Goal: Obtain resource: Download file/media

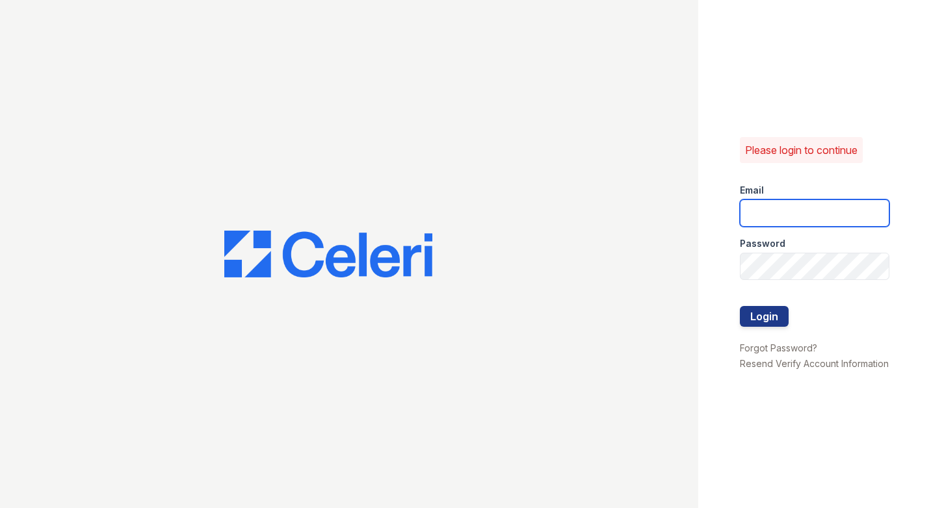
click at [786, 207] on input "email" at bounding box center [814, 212] width 149 height 27
type input "[EMAIL_ADDRESS][DOMAIN_NAME]"
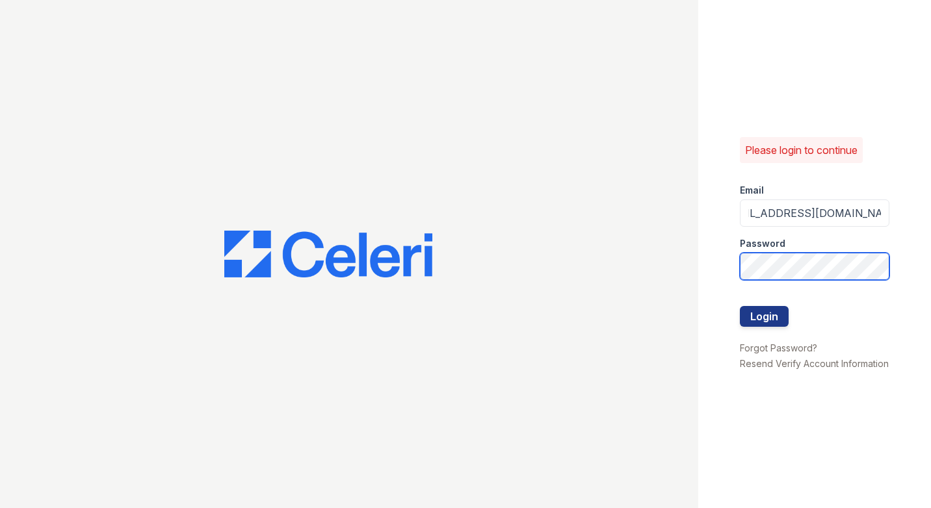
scroll to position [0, 0]
click at [740, 306] on button "Login" at bounding box center [764, 316] width 49 height 21
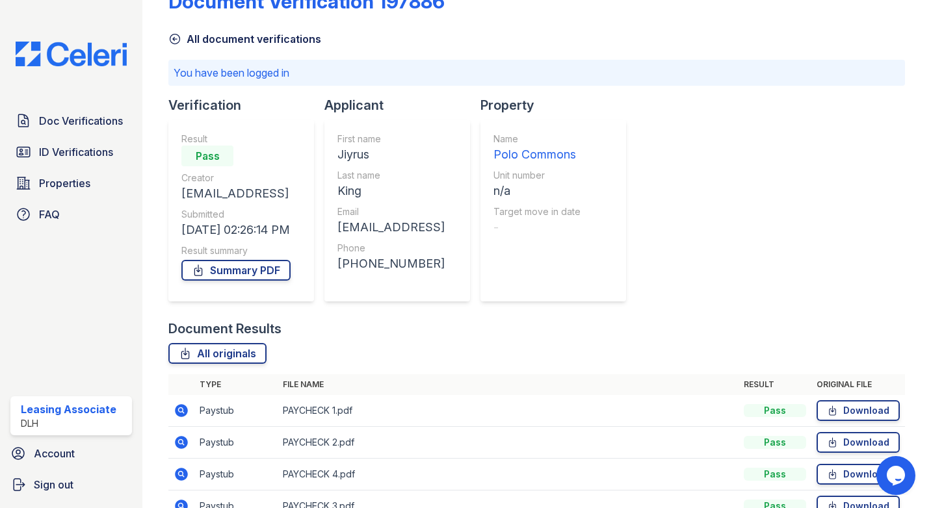
scroll to position [108, 0]
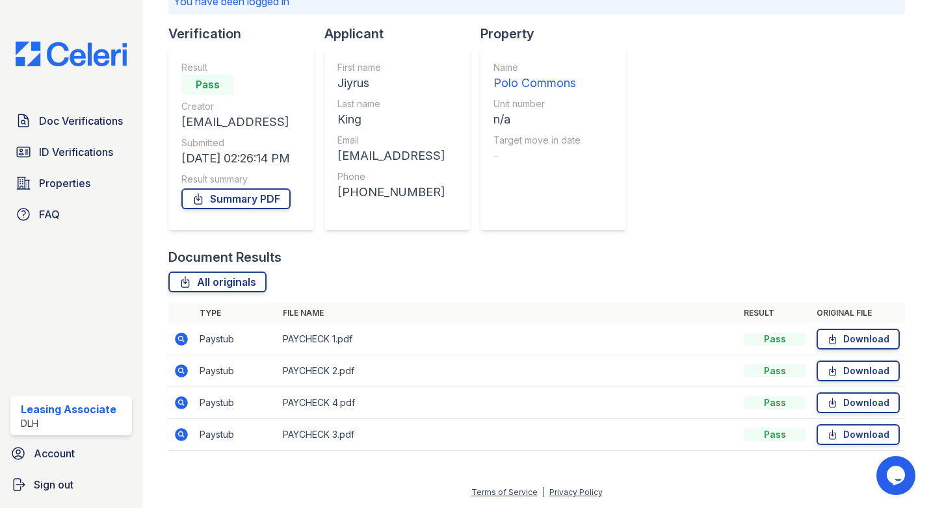
click at [181, 337] on icon at bounding box center [180, 338] width 3 height 3
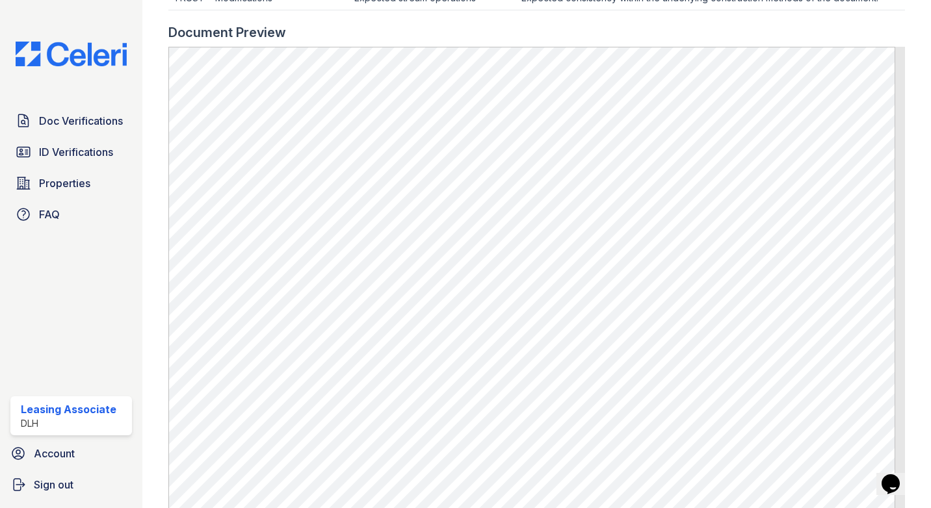
scroll to position [650, 0]
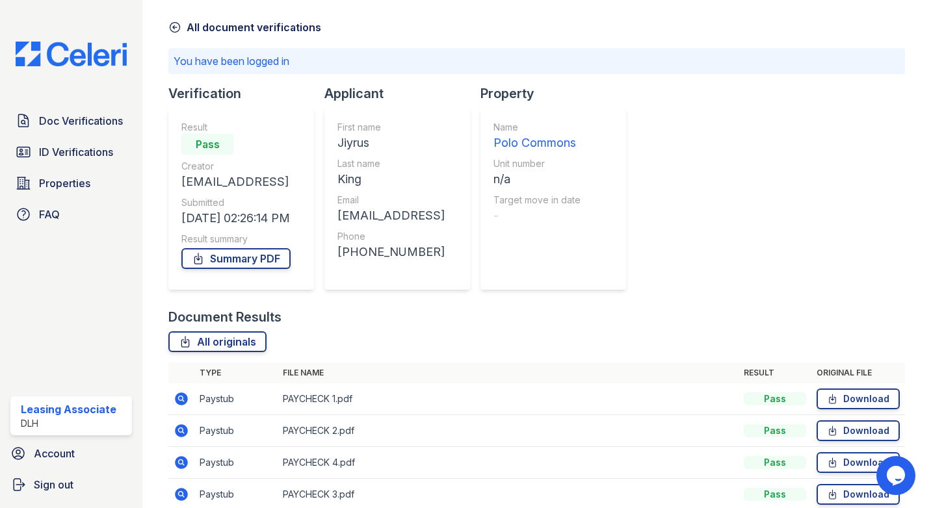
scroll to position [108, 0]
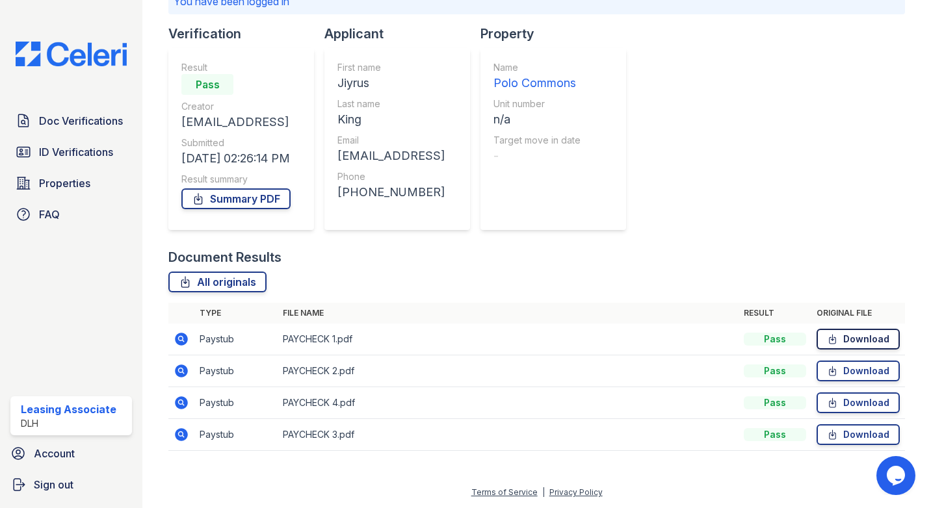
click at [856, 339] on link "Download" at bounding box center [857, 339] width 83 height 21
click at [180, 370] on icon at bounding box center [180, 369] width 3 height 3
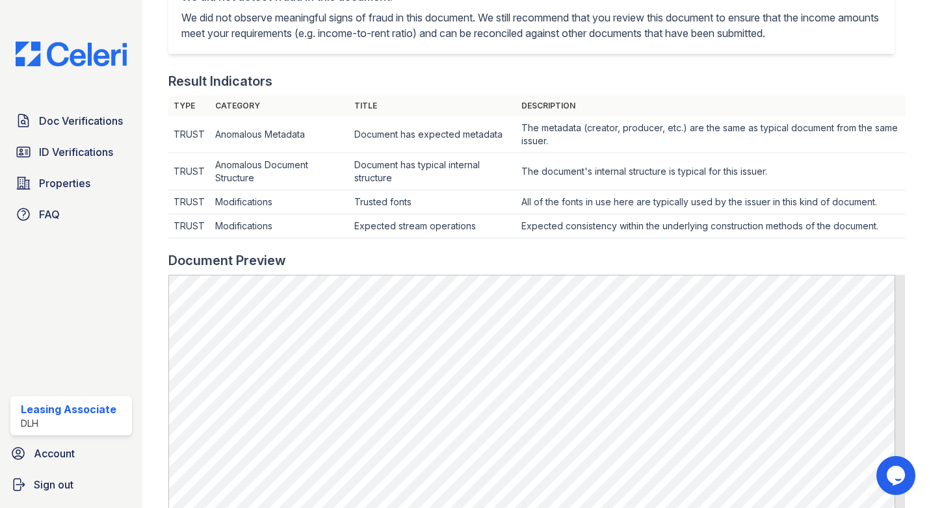
scroll to position [390, 0]
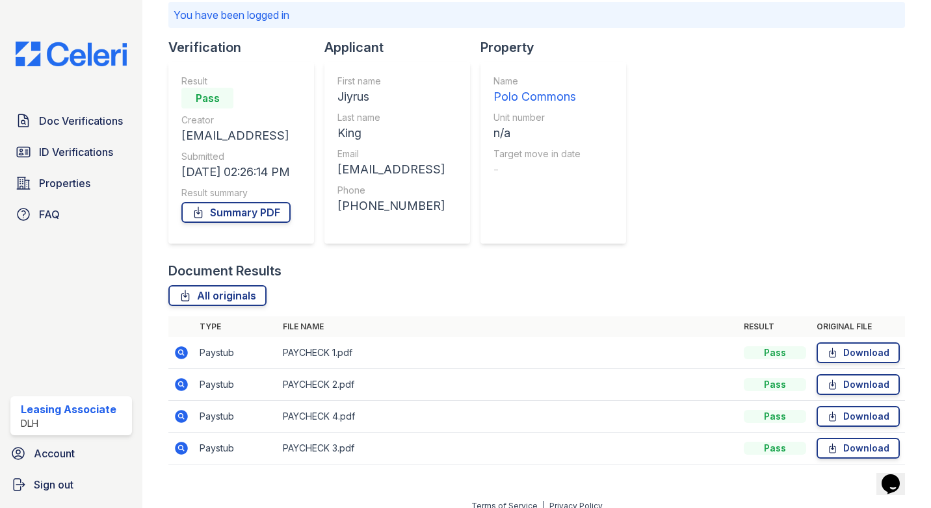
scroll to position [108, 0]
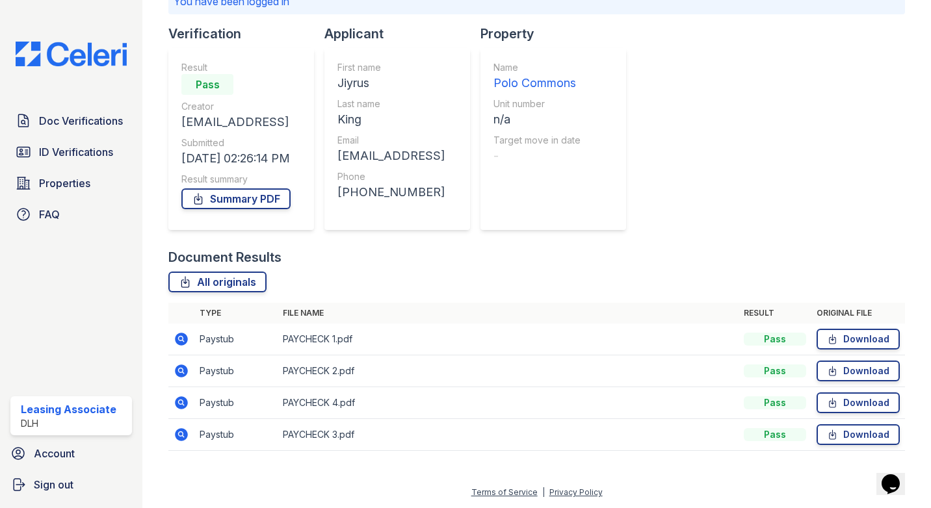
click at [185, 402] on icon at bounding box center [181, 402] width 13 height 13
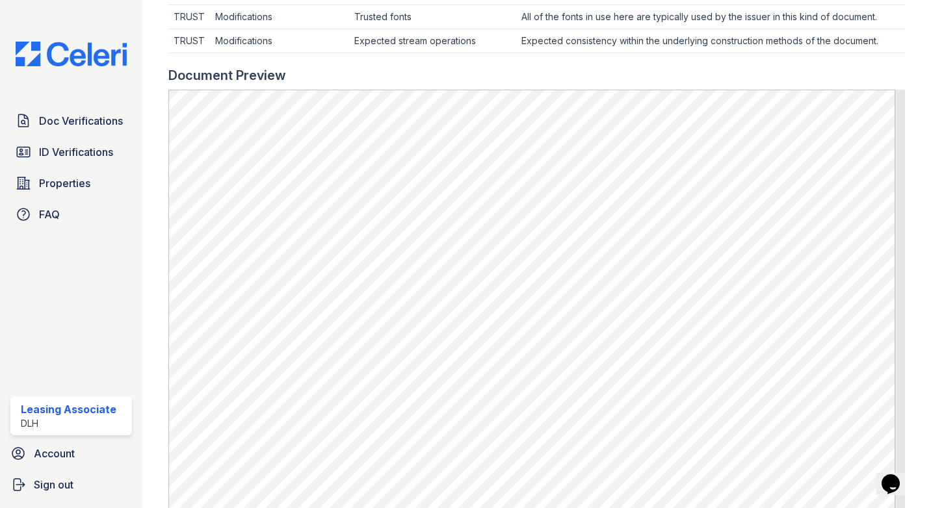
scroll to position [520, 0]
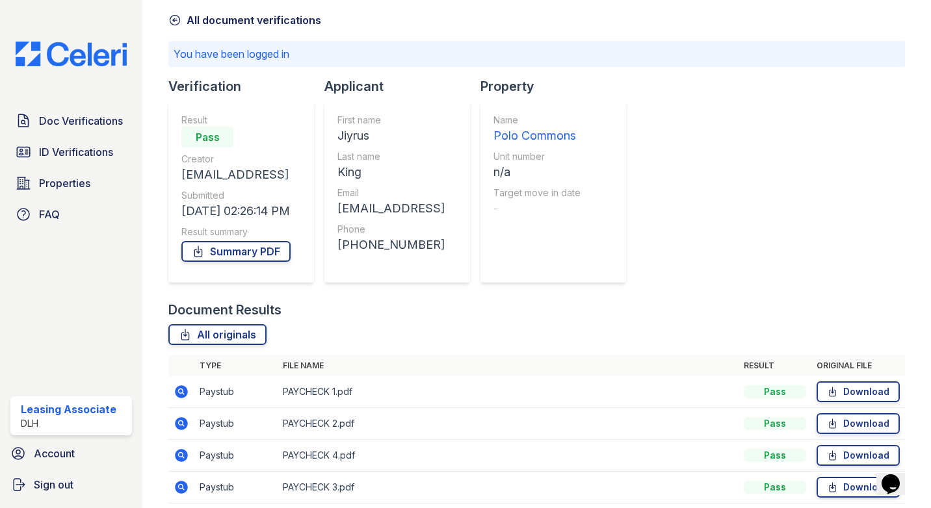
scroll to position [108, 0]
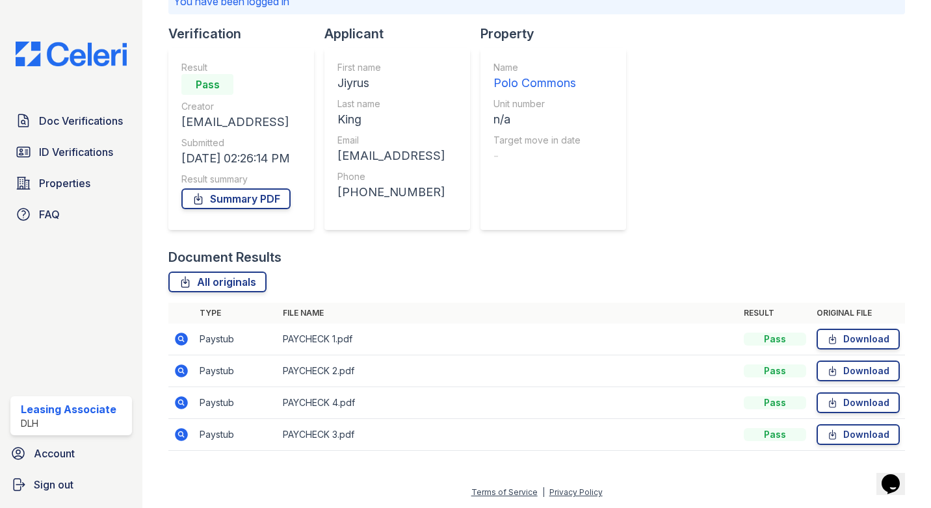
drag, startPoint x: 305, startPoint y: 221, endPoint x: 179, endPoint y: 436, distance: 249.6
click at [177, 439] on icon at bounding box center [181, 434] width 13 height 13
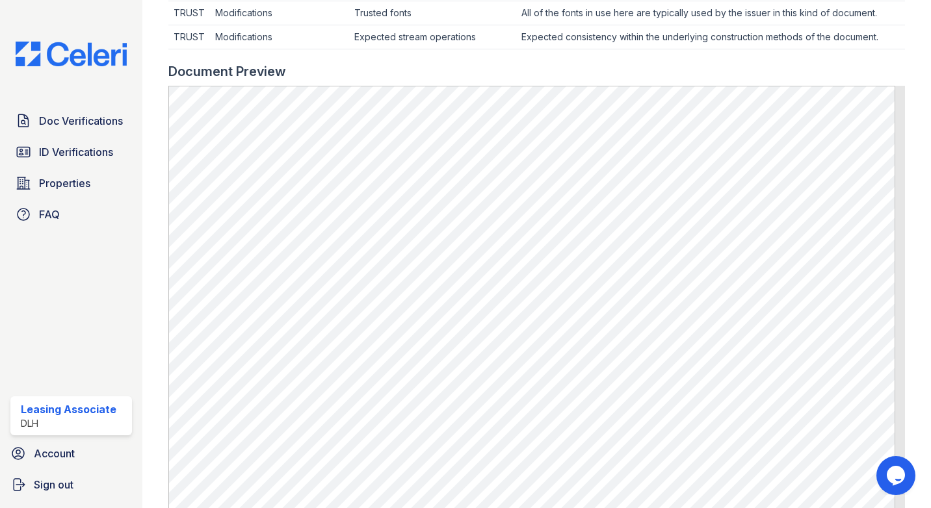
scroll to position [585, 0]
